Goal: Task Accomplishment & Management: Manage account settings

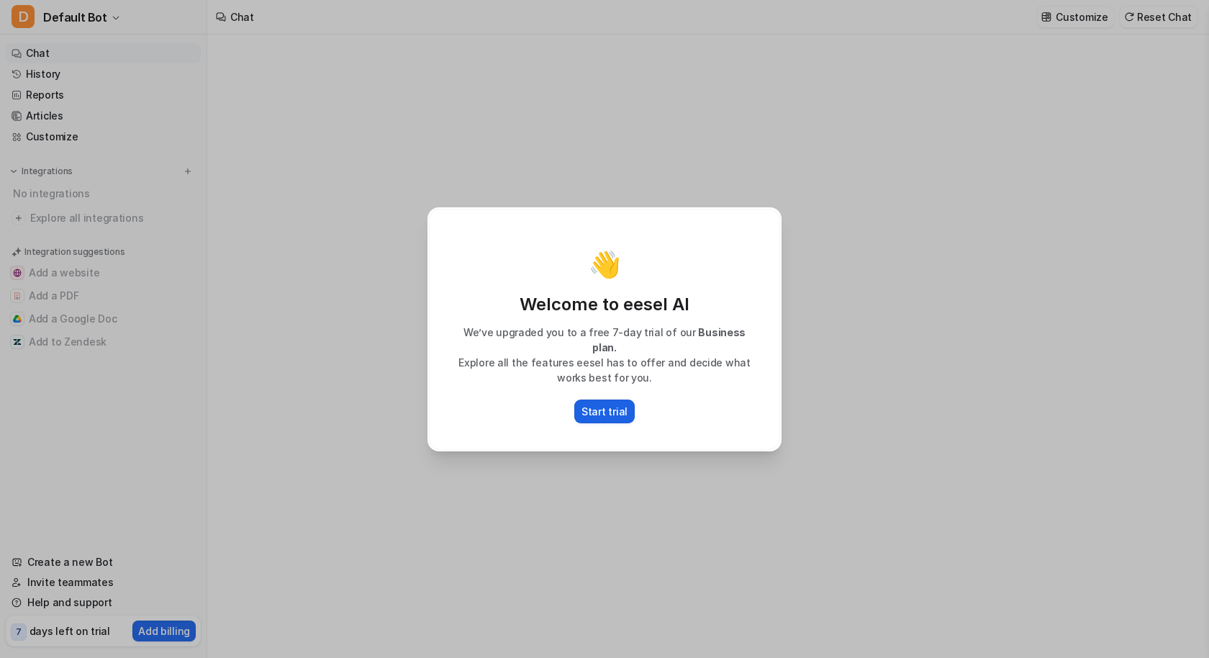
type textarea "**********"
click at [598, 404] on p "Start trial" at bounding box center [605, 411] width 46 height 15
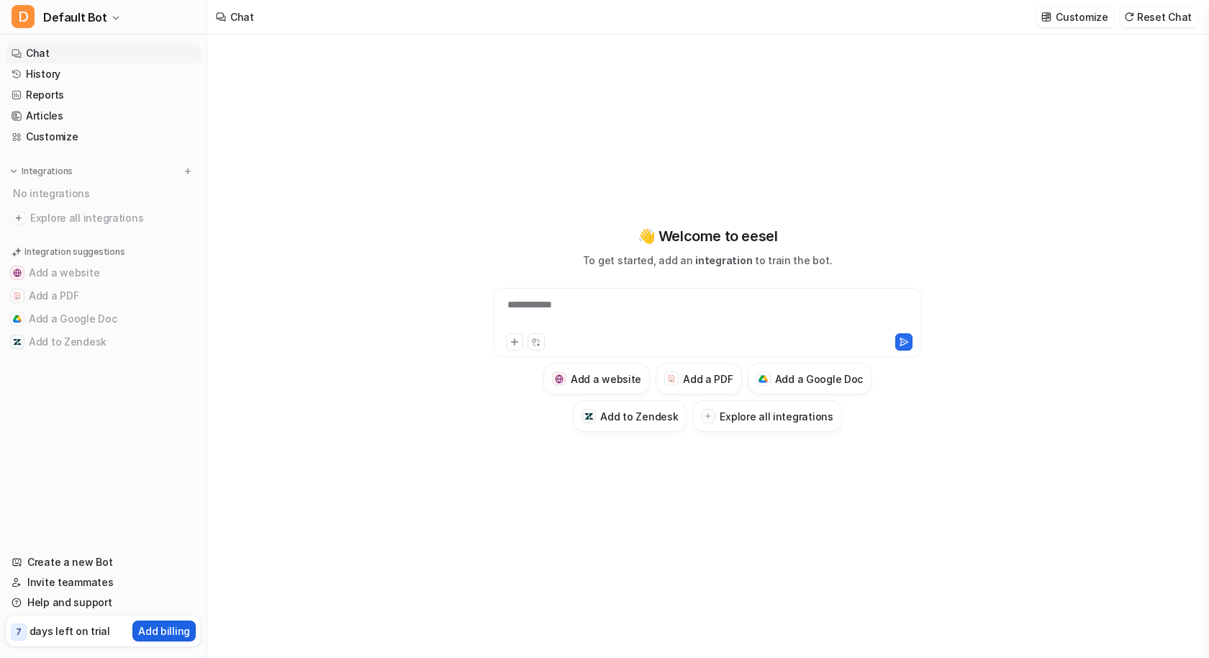
click at [149, 626] on p "Add billing" at bounding box center [164, 630] width 52 height 15
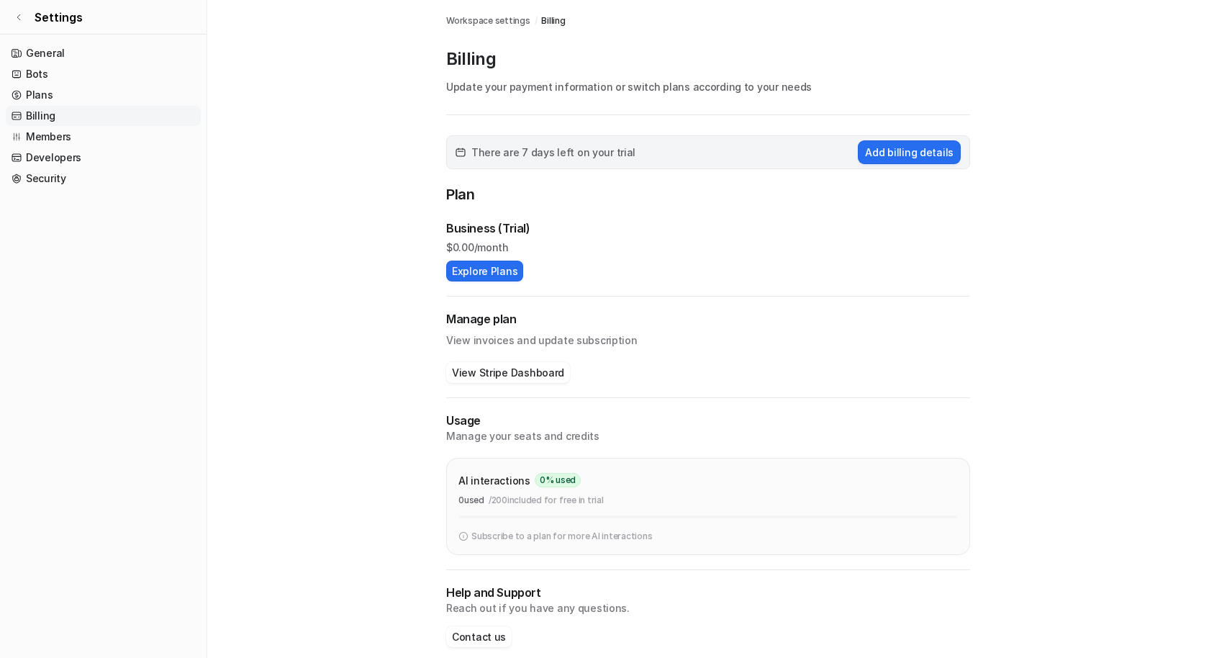
scroll to position [15, 0]
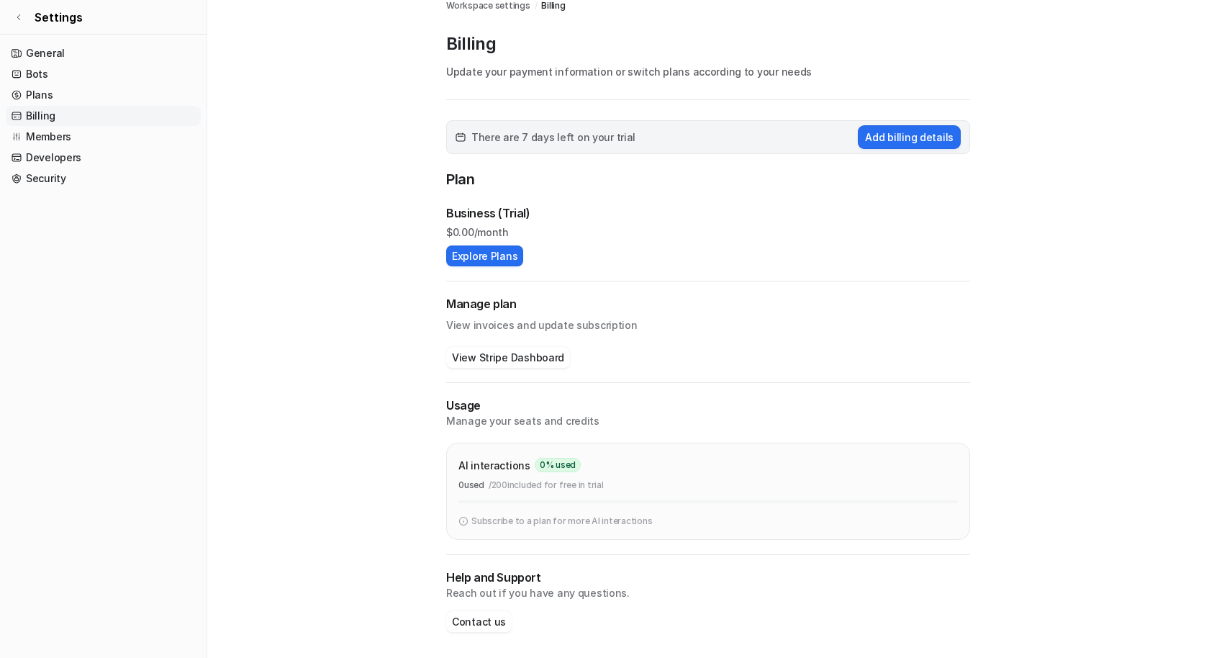
click at [648, 125] on div "There are 7 days left on your trial Add billing details" at bounding box center [708, 137] width 524 height 34
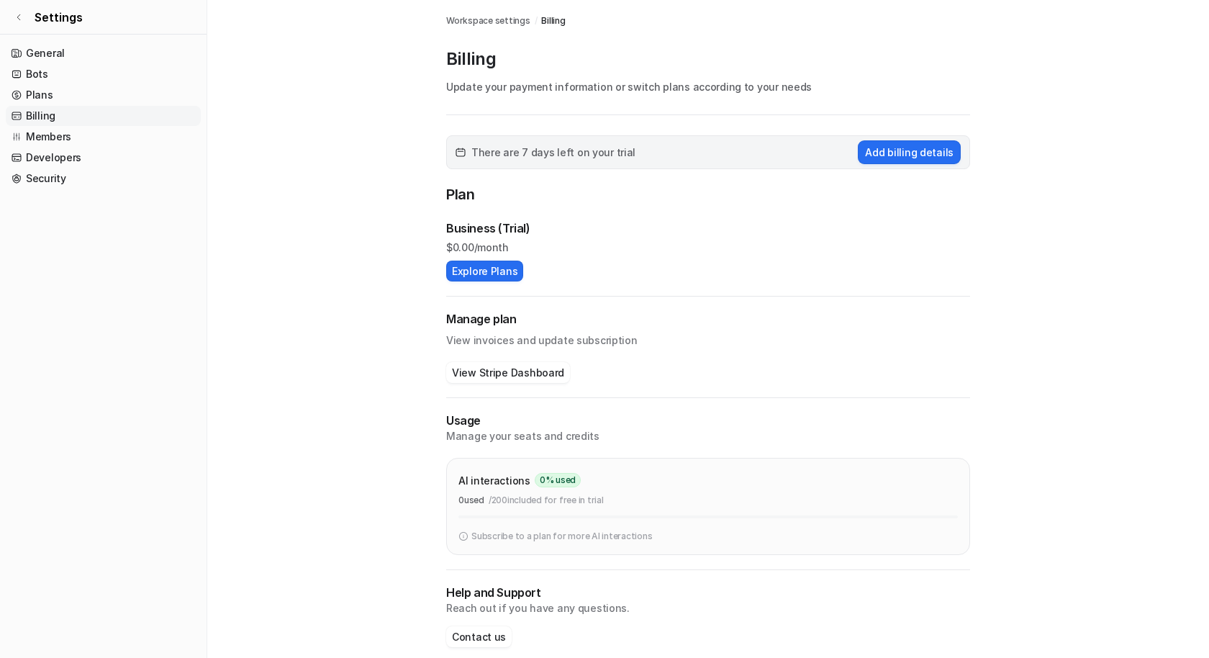
click at [505, 17] on span "Workspace settings" at bounding box center [488, 20] width 84 height 13
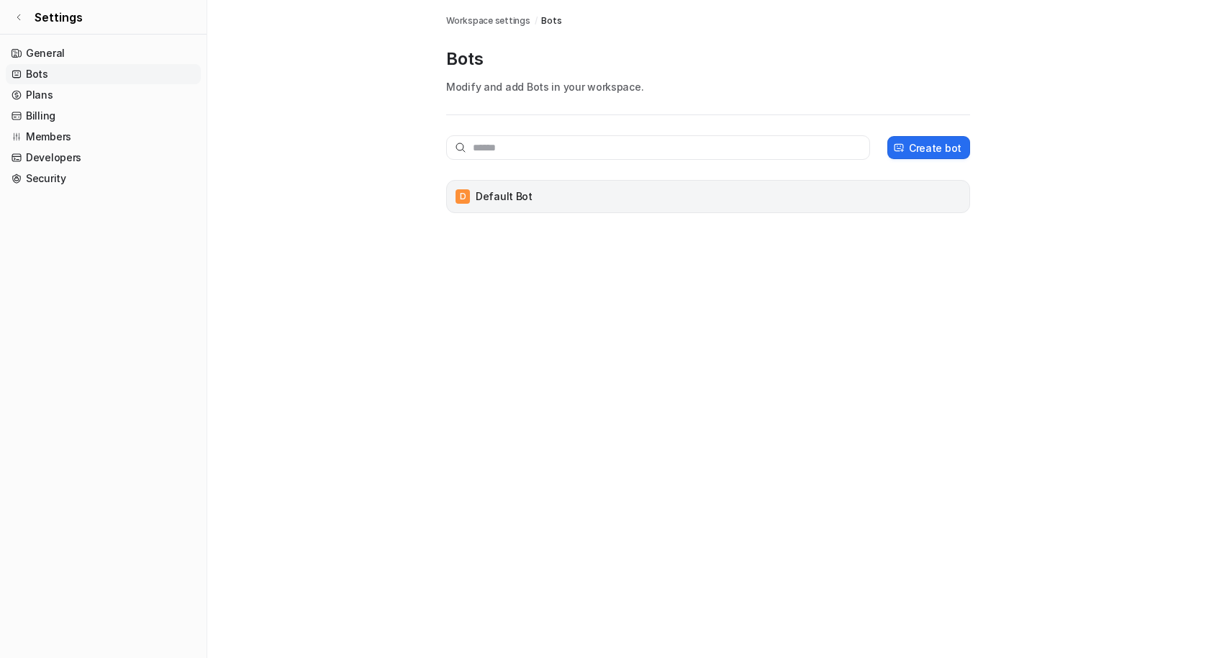
click at [499, 200] on p "Default Bot" at bounding box center [504, 196] width 57 height 14
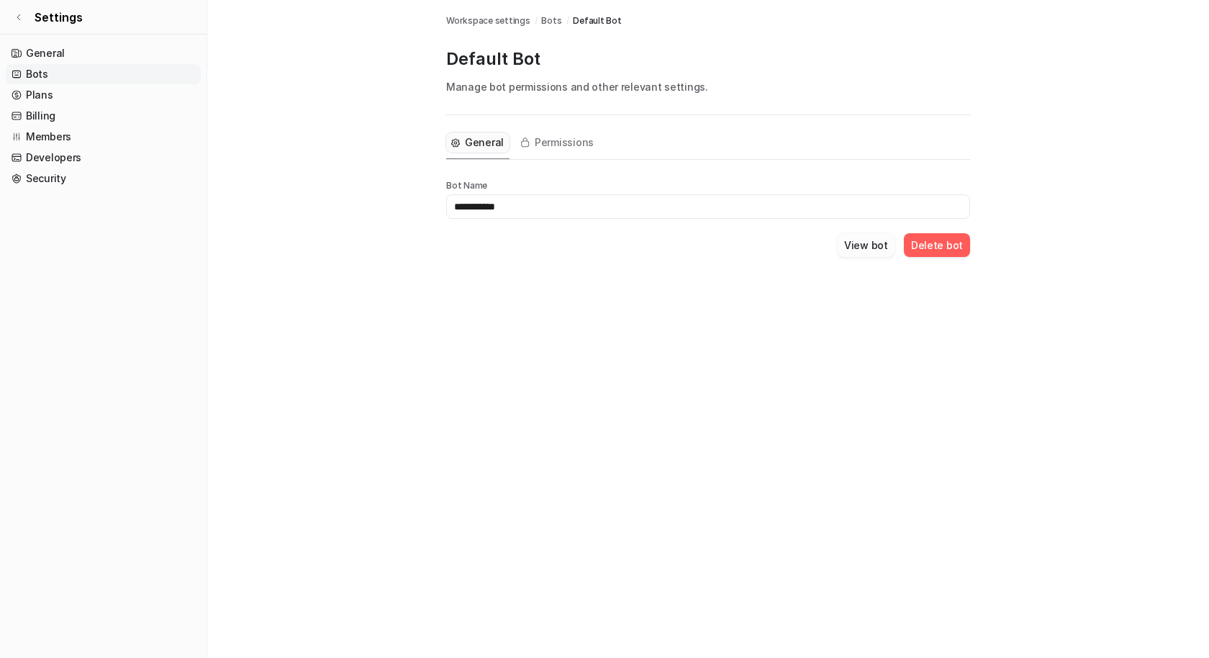
click at [855, 237] on button "View bot" at bounding box center [866, 245] width 58 height 24
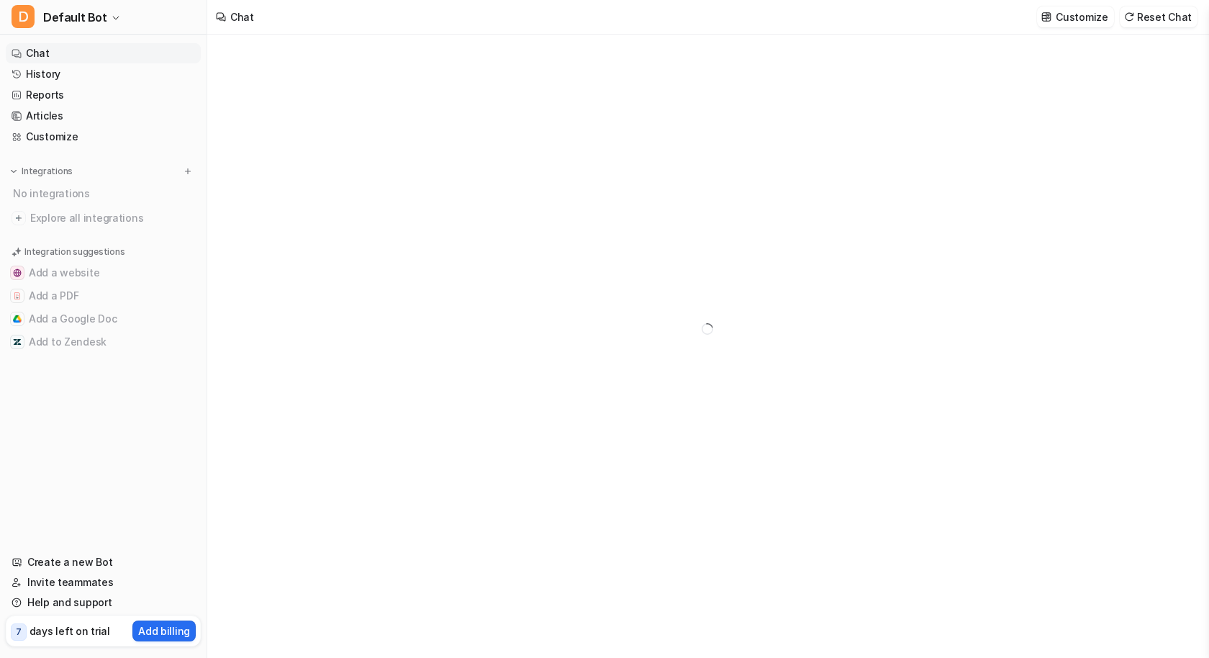
type textarea "**********"
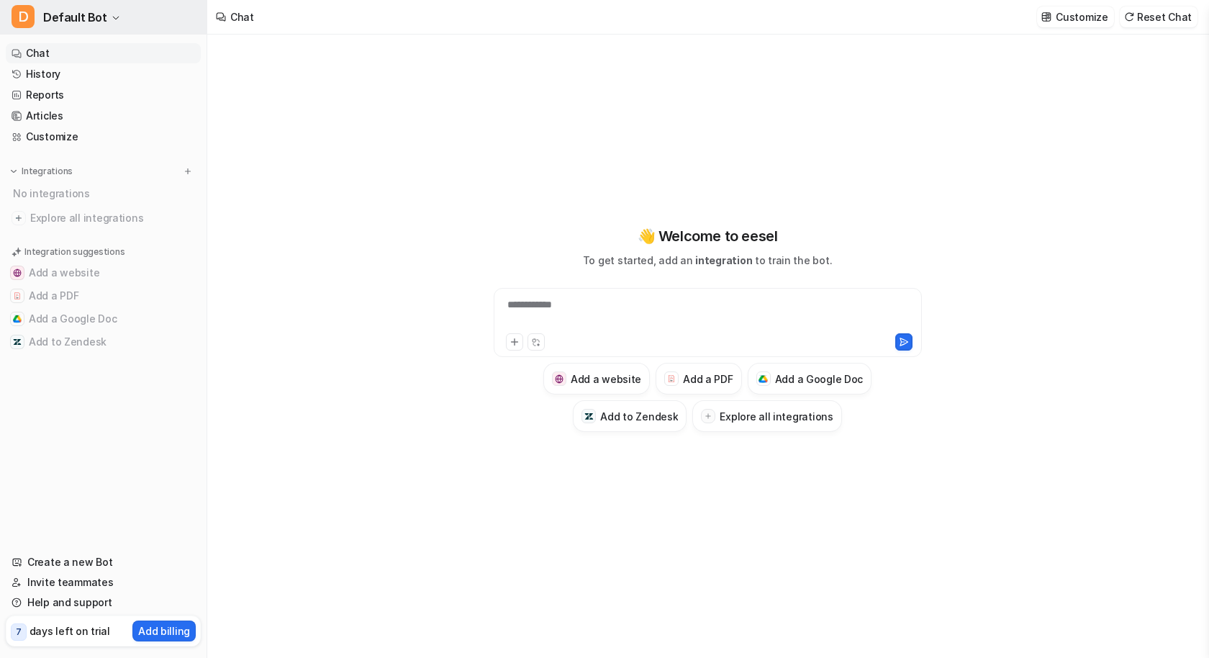
click at [81, 15] on span "Default Bot" at bounding box center [75, 17] width 64 height 20
click at [66, 104] on link "Settings" at bounding box center [115, 109] width 199 height 24
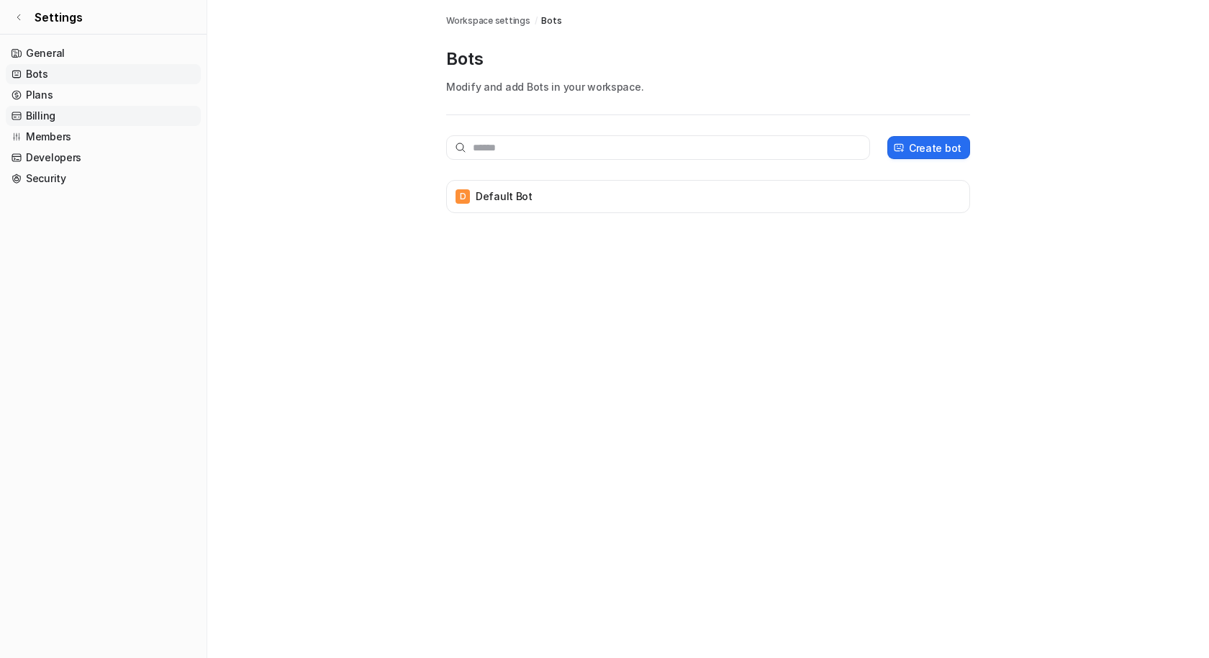
click at [41, 117] on link "Billing" at bounding box center [103, 116] width 195 height 20
